Goal: Check status

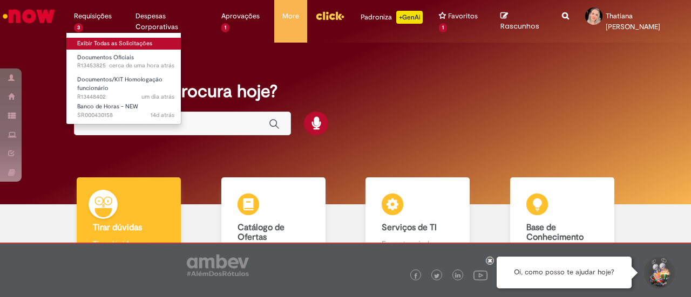
click at [99, 42] on link "Exibir Todas as Solicitações" at bounding box center [125, 44] width 119 height 12
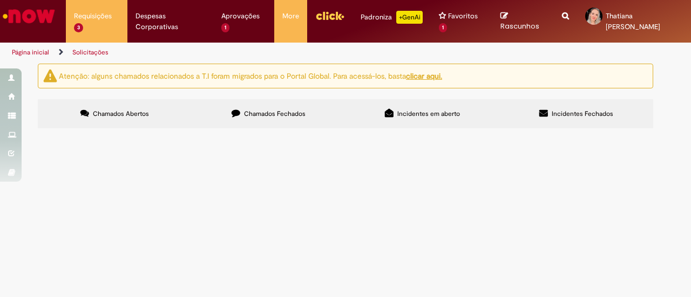
click at [0, 0] on span "Boa tarde! A ex funcionária ANA DEL [PERSON_NAME], desligada dia [DATE], entrou…" at bounding box center [0, 0] width 0 height 0
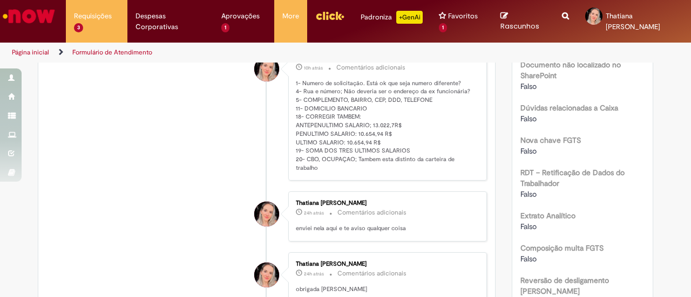
scroll to position [648, 0]
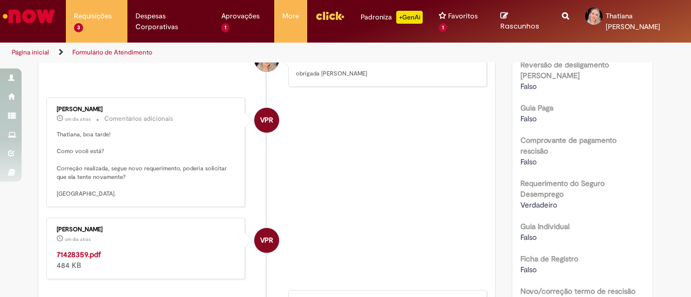
drag, startPoint x: 112, startPoint y: 212, endPoint x: 51, endPoint y: 212, distance: 61.0
click at [51, 204] on div "[PERSON_NAME] um dia atrás um dia atrás Comentários adicionais Thatiana, boa ta…" at bounding box center [146, 152] width 192 height 103
copy div "[PERSON_NAME]"
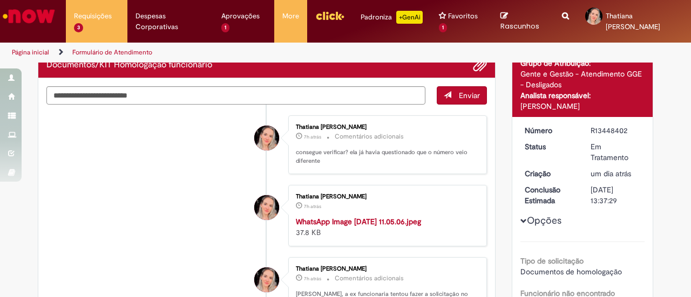
scroll to position [0, 0]
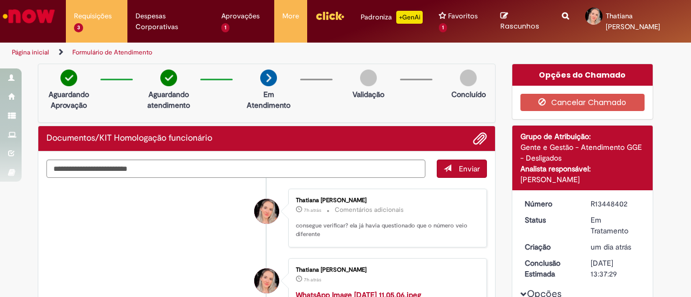
drag, startPoint x: 627, startPoint y: 204, endPoint x: 588, endPoint y: 202, distance: 39.4
click at [591, 202] on div "R13448402" at bounding box center [616, 204] width 50 height 11
copy div "R13448402"
